Goal: Information Seeking & Learning: Learn about a topic

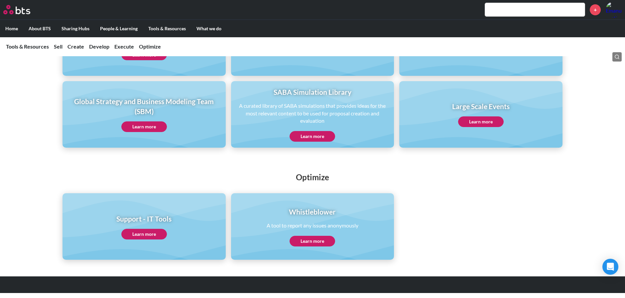
scroll to position [540, 0]
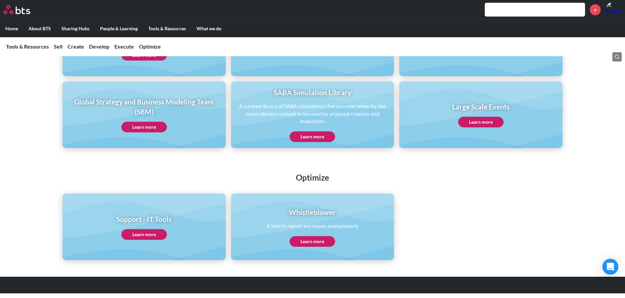
click at [484, 123] on link "Learn more" at bounding box center [481, 122] width 46 height 11
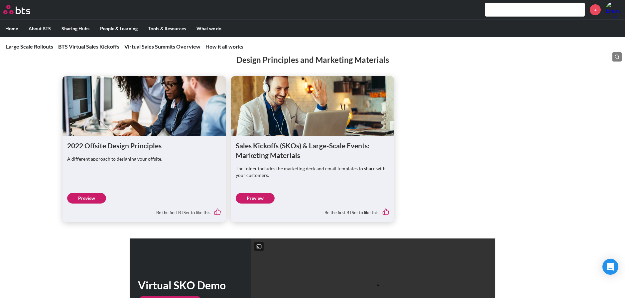
scroll to position [726, 0]
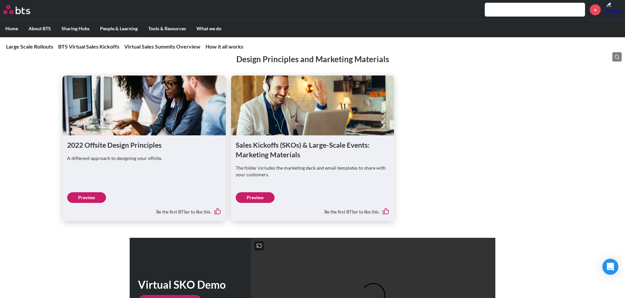
click at [86, 193] on link "Preview" at bounding box center [86, 197] width 39 height 11
click at [258, 192] on link "Preview" at bounding box center [255, 197] width 39 height 11
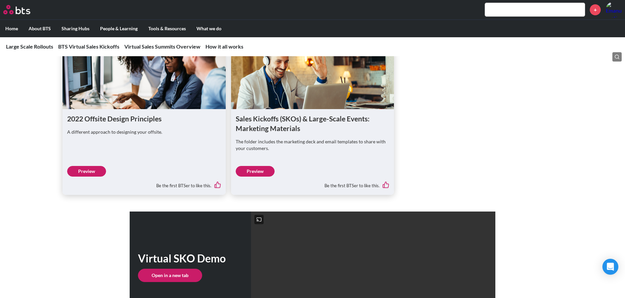
click at [255, 167] on link "Preview" at bounding box center [255, 171] width 39 height 11
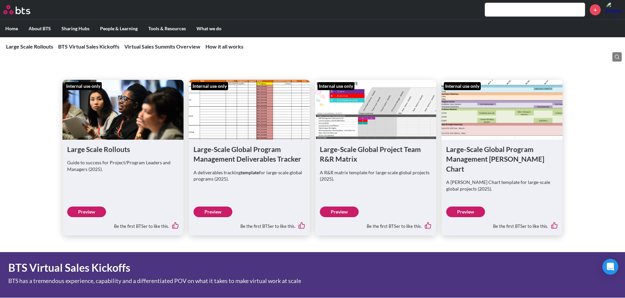
scroll to position [178, 0]
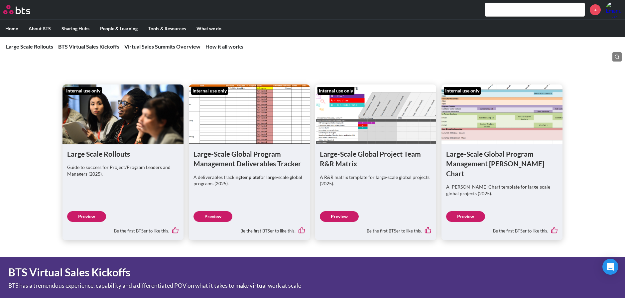
click at [90, 211] on link "Preview" at bounding box center [86, 216] width 39 height 11
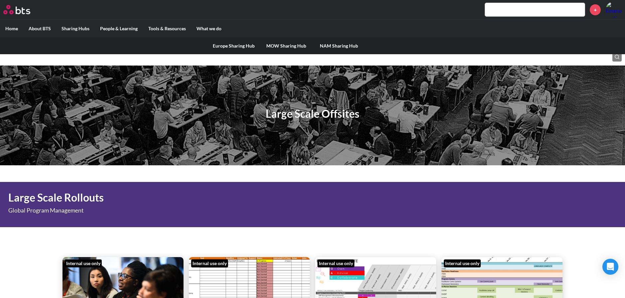
scroll to position [0, 0]
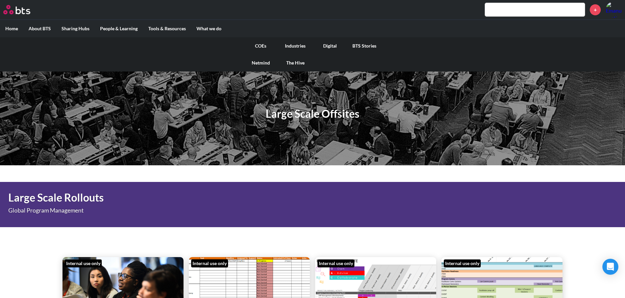
click at [261, 46] on link "COEs" at bounding box center [260, 45] width 35 height 17
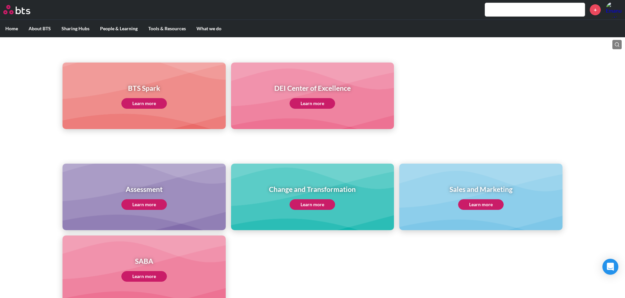
scroll to position [163, 0]
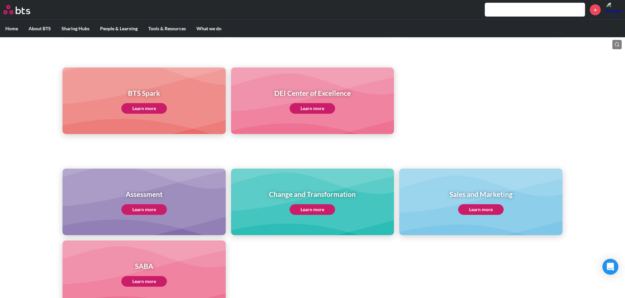
click at [312, 209] on link "Learn more" at bounding box center [313, 209] width 46 height 11
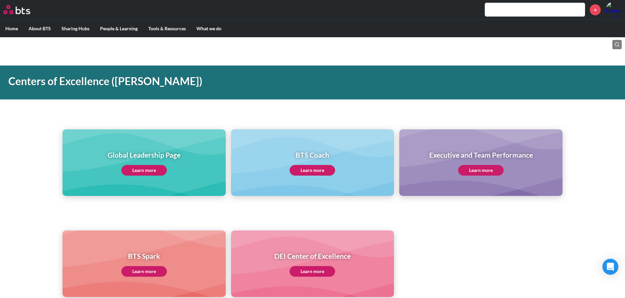
scroll to position [0, 0]
click at [149, 171] on link "Learn more" at bounding box center [144, 170] width 46 height 11
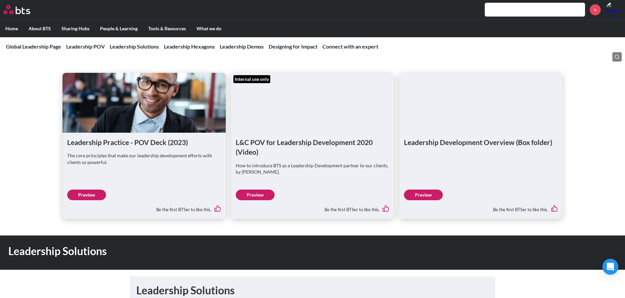
scroll to position [426, 0]
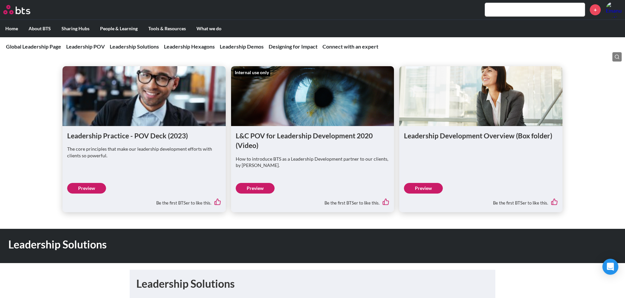
click at [86, 187] on link "Preview" at bounding box center [86, 188] width 39 height 11
click at [415, 190] on link "Preview" at bounding box center [423, 188] width 39 height 11
click at [419, 187] on link "Preview" at bounding box center [423, 188] width 39 height 11
